Goal: Transaction & Acquisition: Purchase product/service

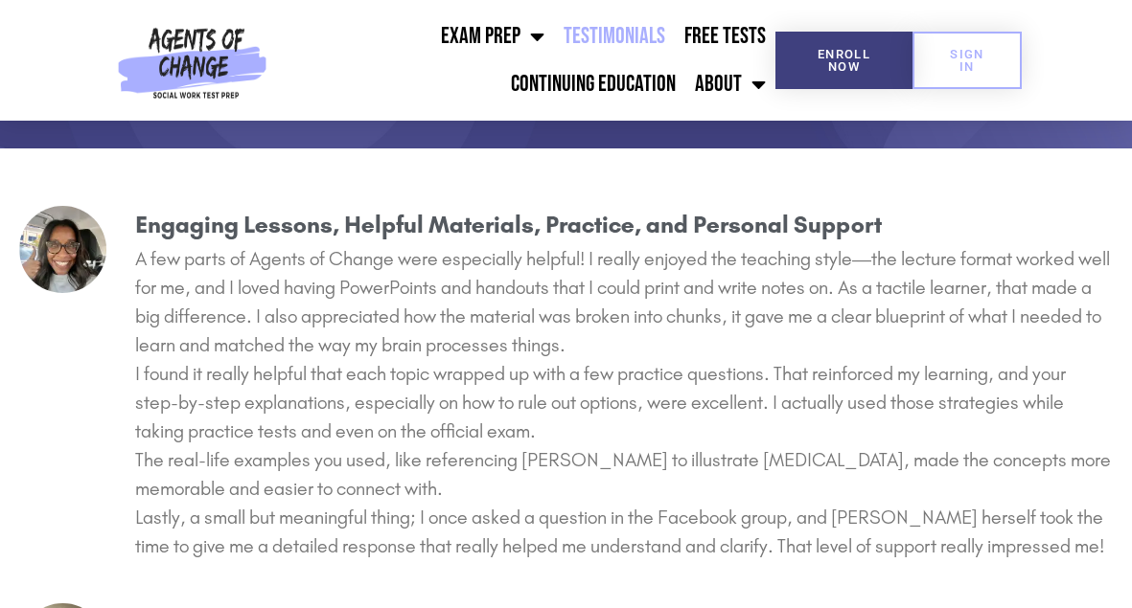
scroll to position [287, 0]
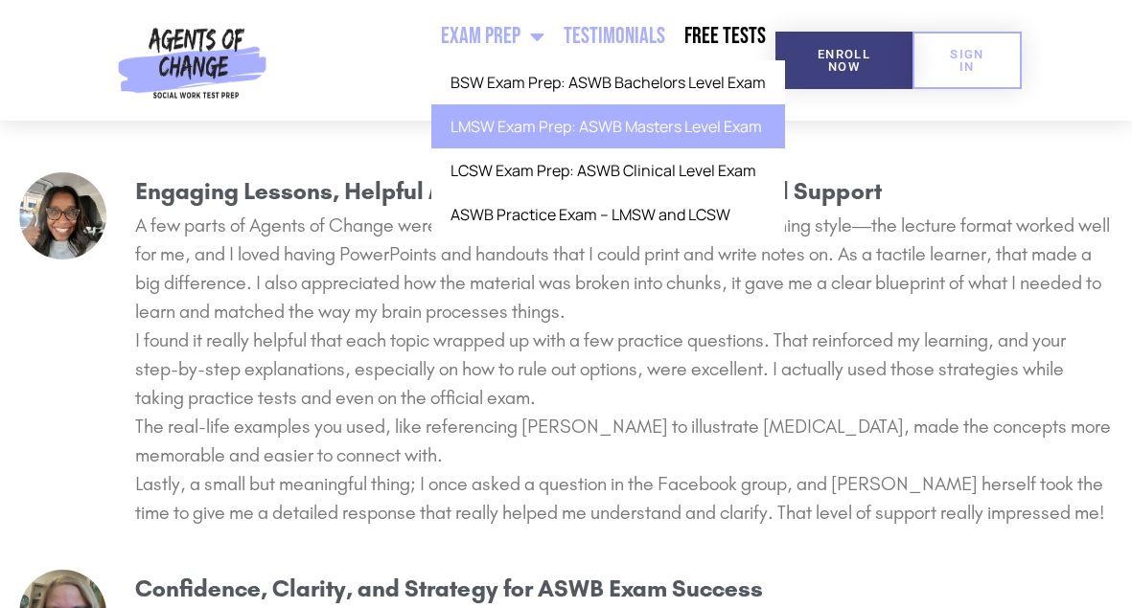
click at [541, 124] on link "LMSW Exam Prep: ASWB Masters Level Exam" at bounding box center [608, 126] width 354 height 44
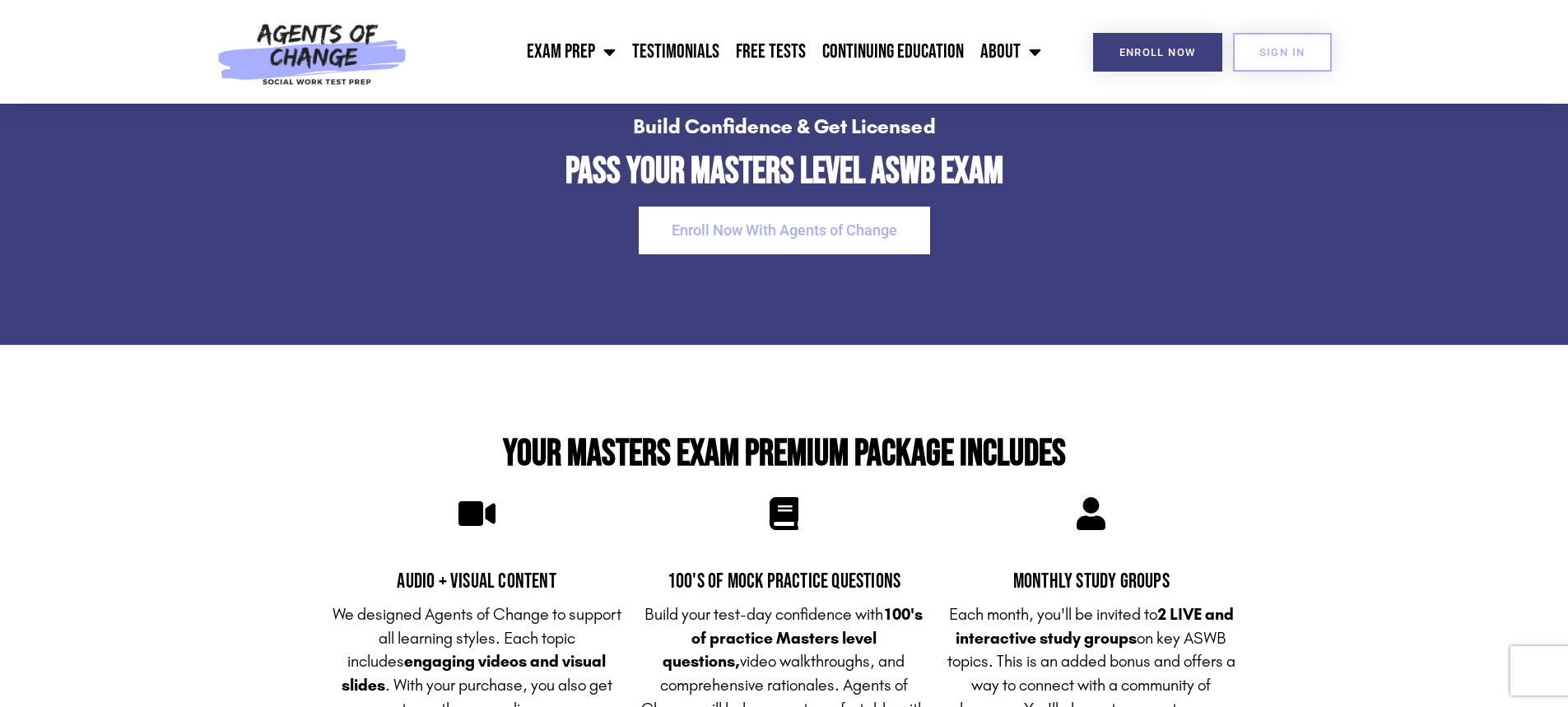
scroll to position [3375, 0]
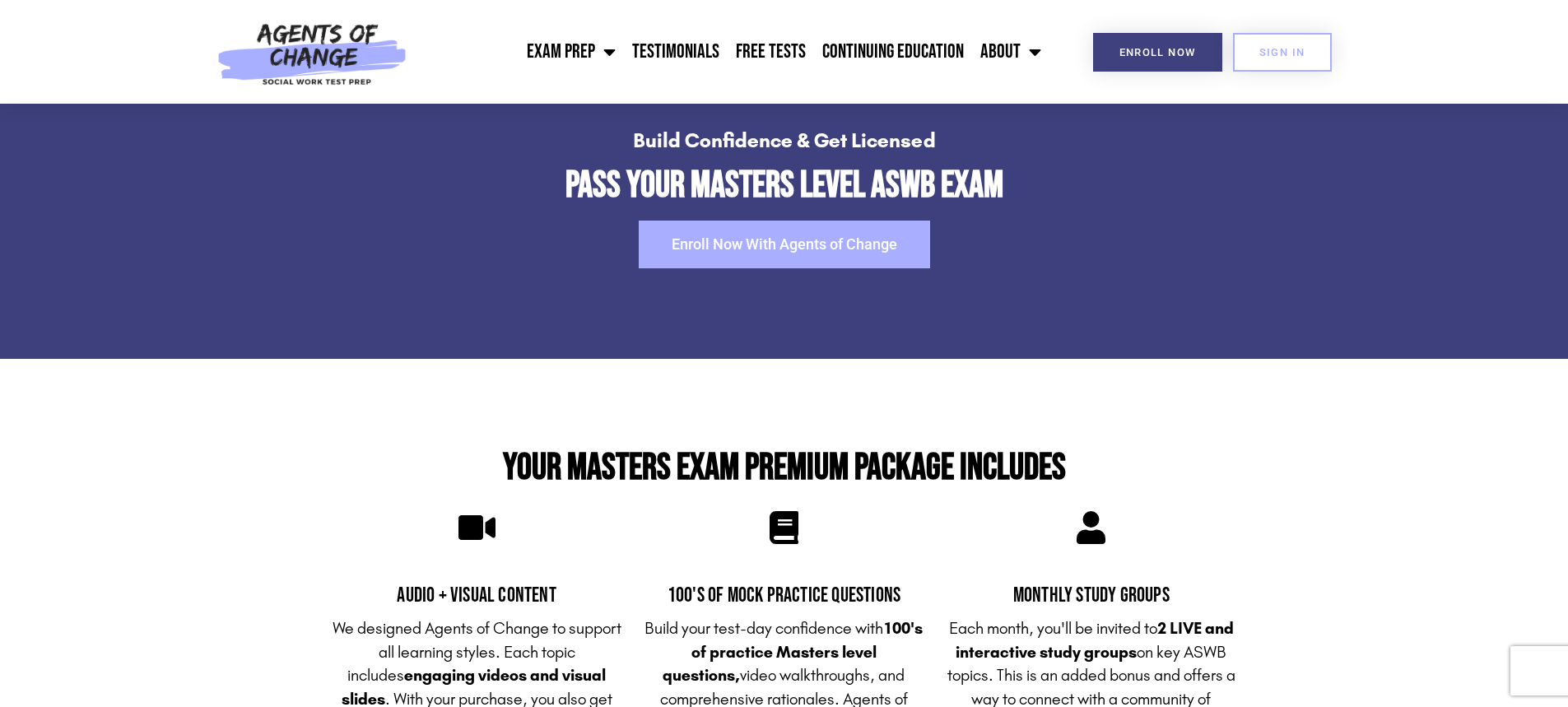
click at [839, 253] on link "Enroll Now With Agents of Change" at bounding box center [784, 245] width 291 height 48
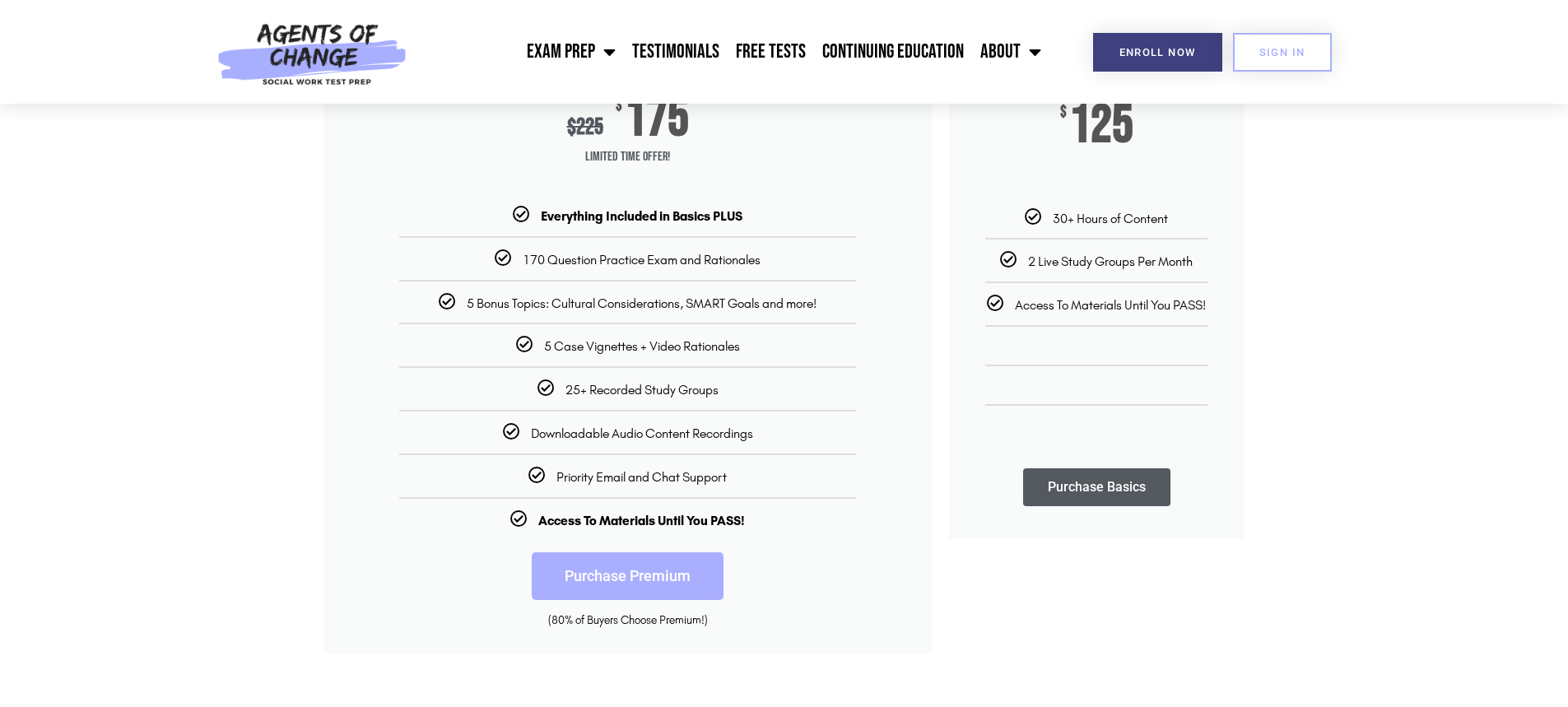
scroll to position [329, 0]
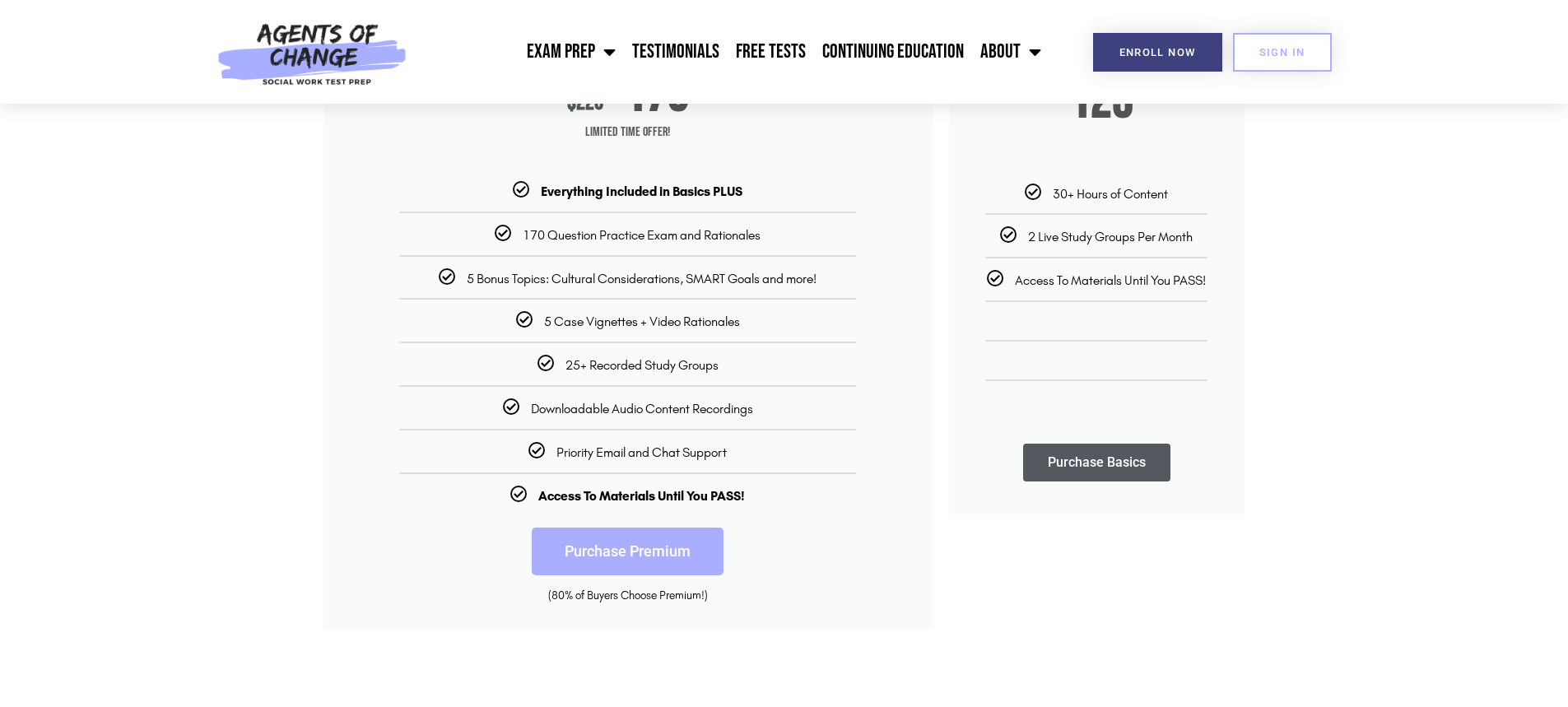
click at [677, 547] on link "Purchase Premium" at bounding box center [627, 552] width 192 height 48
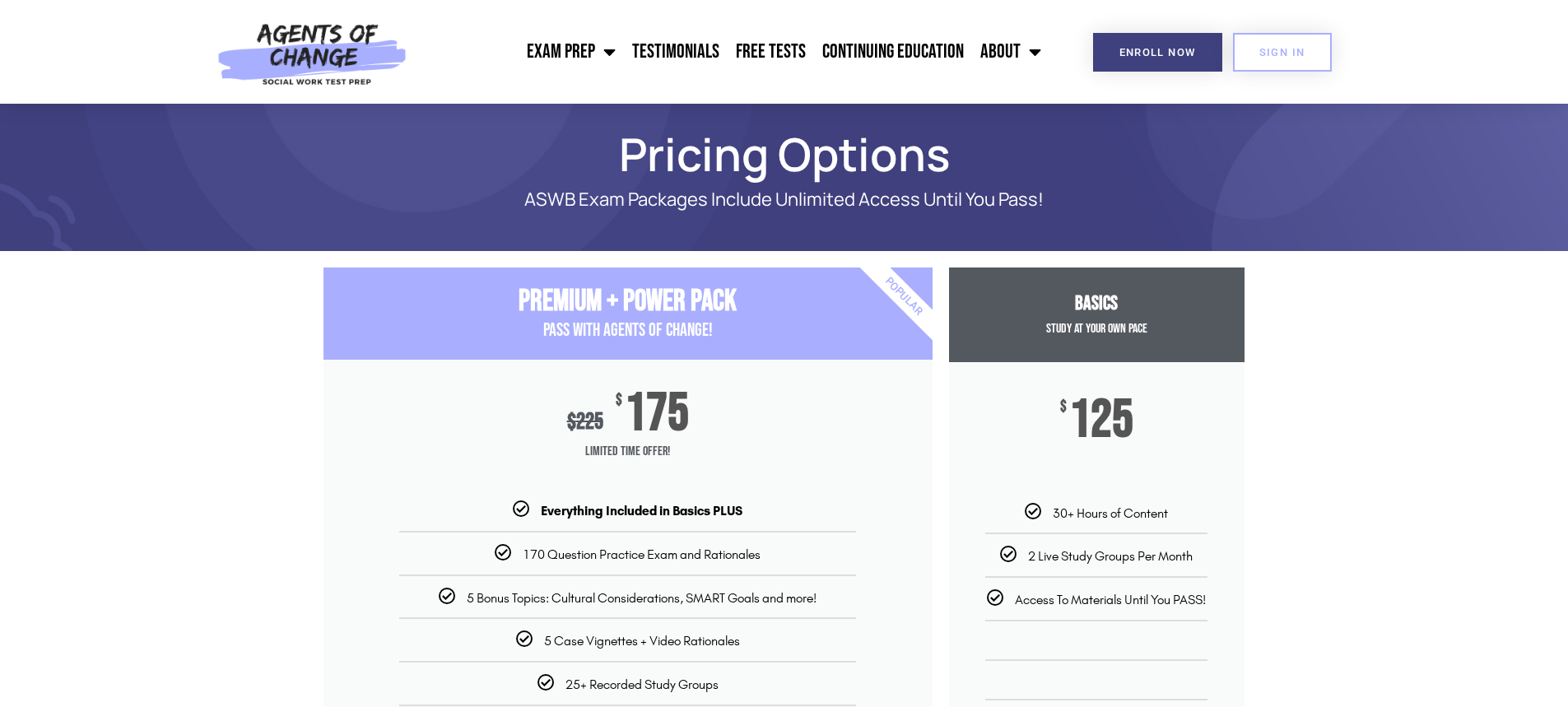
scroll to position [0, 0]
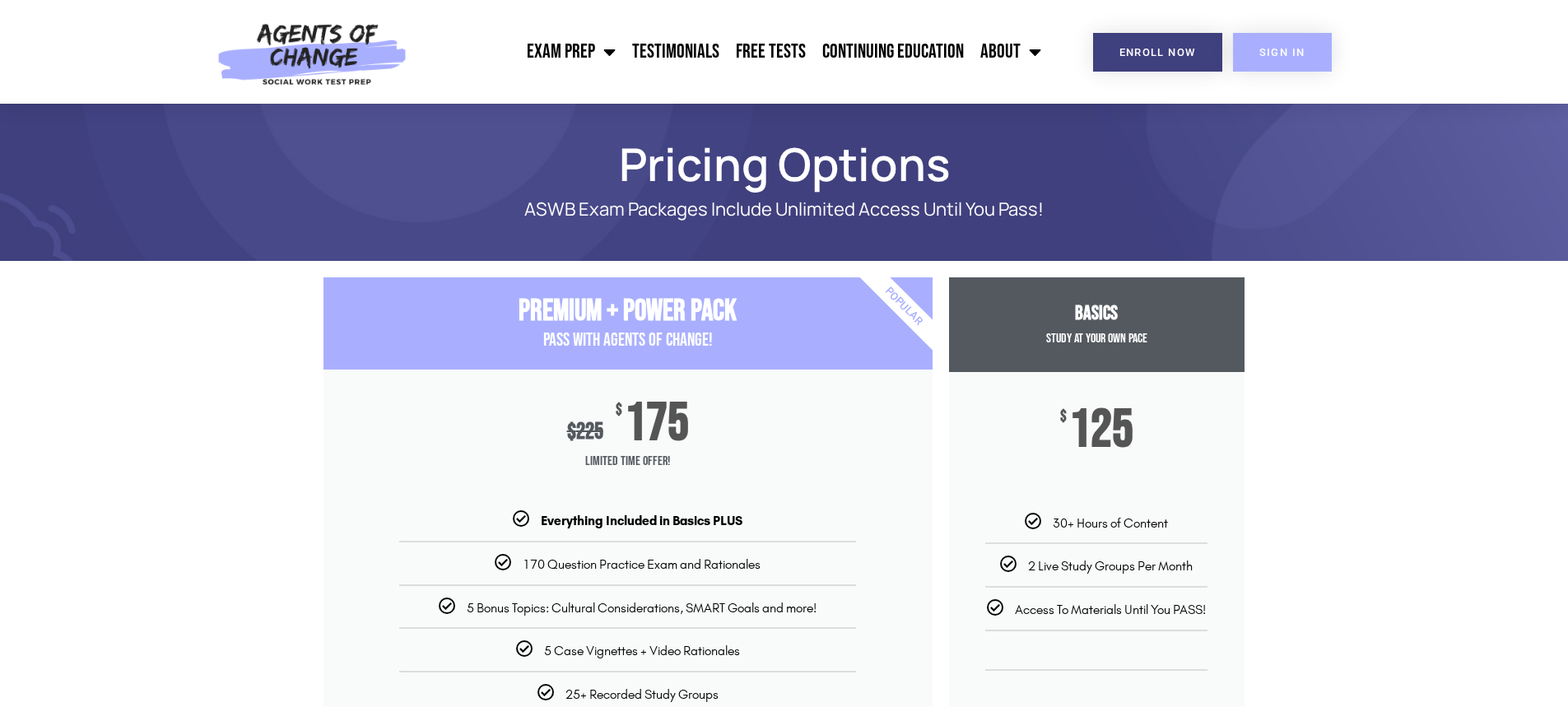
click at [1290, 53] on span "SIGN IN" at bounding box center [1283, 52] width 46 height 10
